Goal: Information Seeking & Learning: Learn about a topic

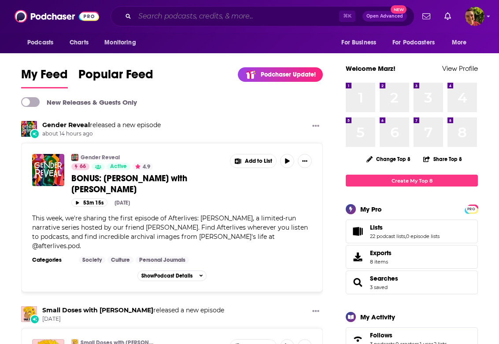
click at [166, 18] on input "Search podcasts, credits, & more..." at bounding box center [237, 16] width 204 height 14
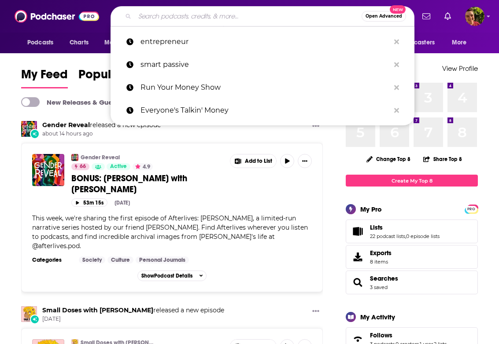
paste input "Financially Intentional Podcast"
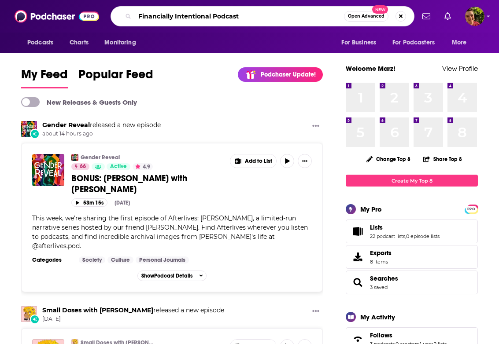
type input "Financially Intentional Podcast"
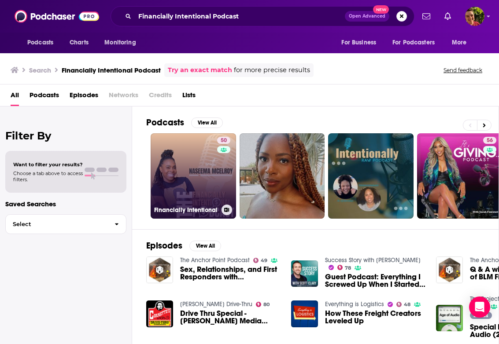
click at [182, 171] on link "50 Financially Intentional" at bounding box center [193, 175] width 85 height 85
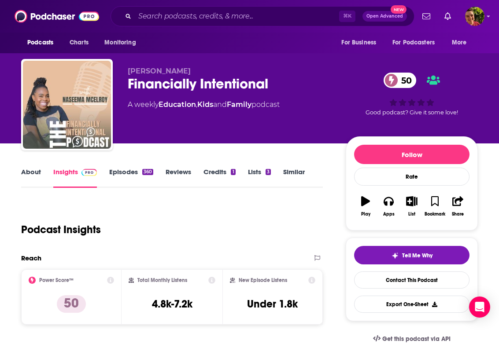
click at [246, 91] on div "Financially Intentional 50" at bounding box center [230, 83] width 204 height 17
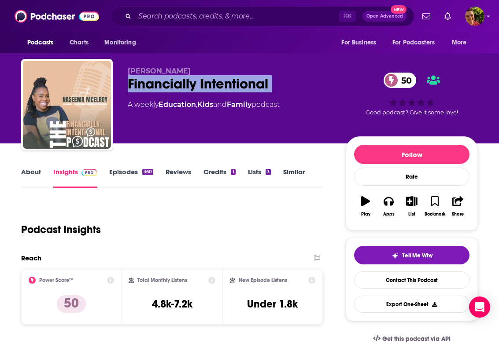
click at [246, 91] on div "Financially Intentional 50" at bounding box center [230, 83] width 204 height 17
copy div "Financially Intentional 50"
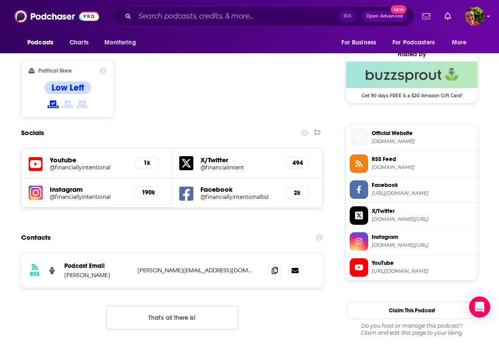
scroll to position [692, 0]
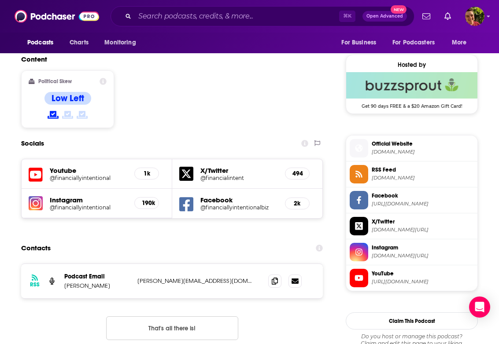
click at [77, 196] on h5 "Instagram" at bounding box center [88, 200] width 77 height 8
click at [77, 204] on h5 "@financiallyintentional" at bounding box center [88, 207] width 77 height 7
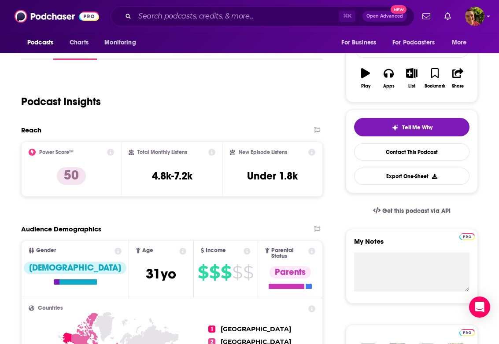
scroll to position [66, 0]
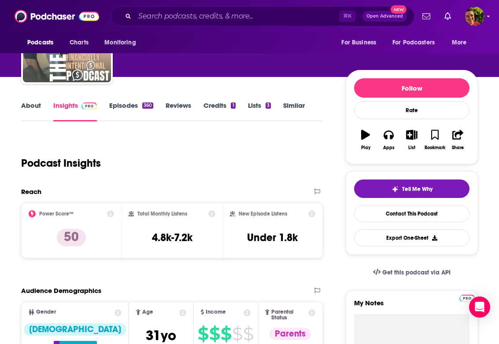
click at [117, 104] on link "Episodes 360" at bounding box center [131, 111] width 44 height 20
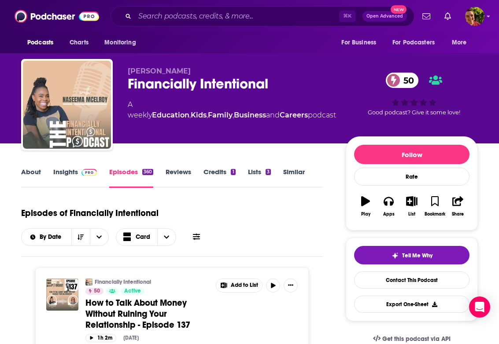
click at [34, 175] on link "About" at bounding box center [31, 178] width 20 height 20
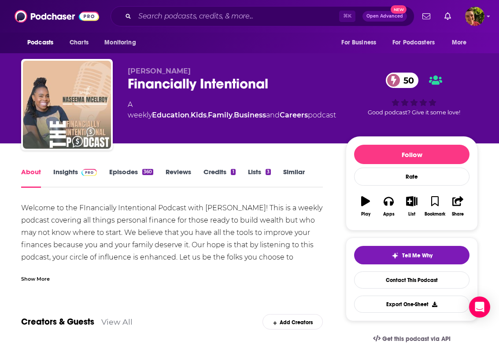
click at [31, 279] on div "Show More" at bounding box center [35, 278] width 29 height 8
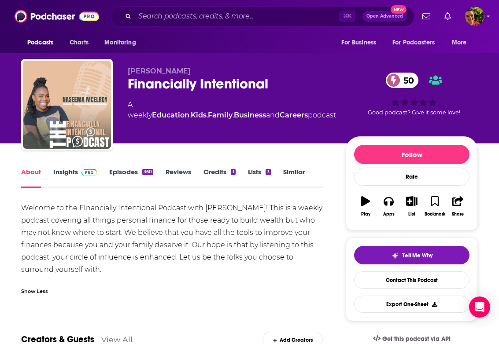
drag, startPoint x: 22, startPoint y: 199, endPoint x: 137, endPoint y: 271, distance: 135.1
copy div "Welcome to the FInancially Intentional Podcast with [PERSON_NAME]! This is a we…"
click at [82, 166] on div "About Insights Episodes 360 Reviews Credits 1 Lists 3 Similar" at bounding box center [172, 177] width 302 height 22
click at [82, 168] on span at bounding box center [88, 172] width 15 height 8
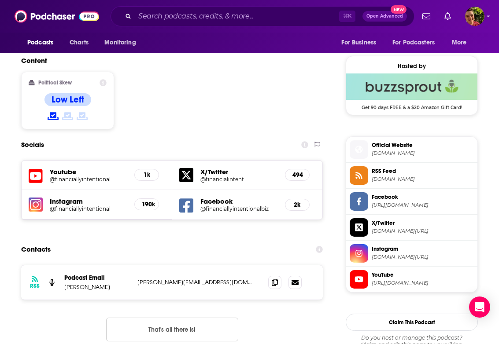
scroll to position [721, 0]
